Goal: Check status: Check status

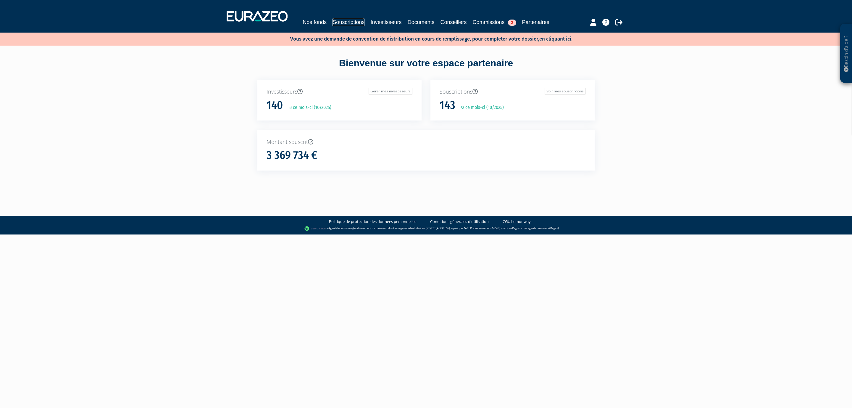
click at [339, 20] on link "Souscriptions" at bounding box center [349, 22] width 32 height 8
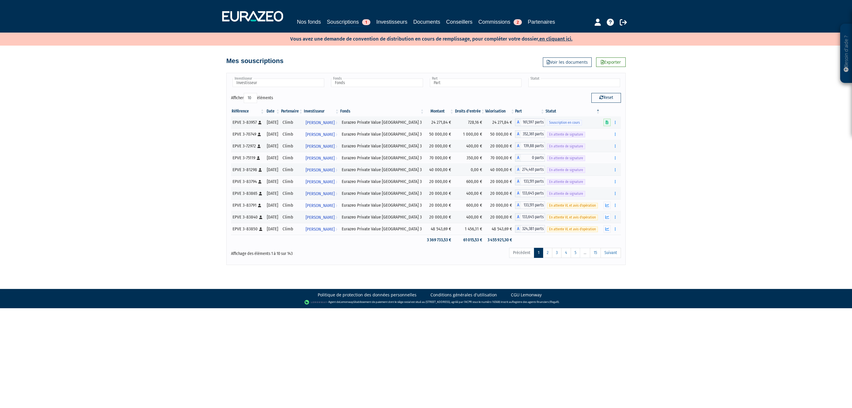
click at [540, 82] on input "text" at bounding box center [575, 82] width 92 height 9
click at [542, 121] on li "Valide" at bounding box center [574, 121] width 94 height 7
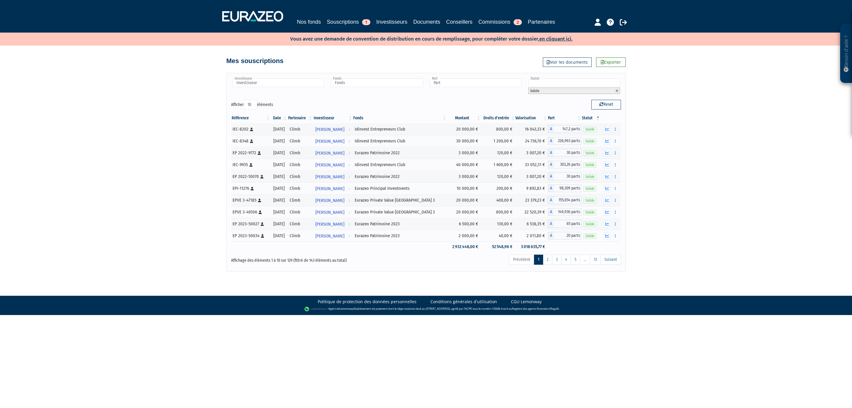
click at [252, 106] on select "10 25 50 100" at bounding box center [250, 105] width 13 height 10
select select "100"
click at [244, 101] on select "10 25 50 100" at bounding box center [250, 105] width 13 height 10
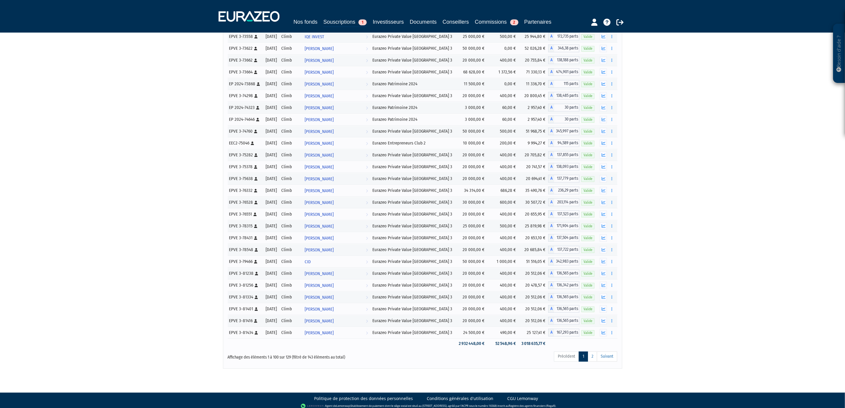
scroll to position [969, 0]
